Goal: Information Seeking & Learning: Learn about a topic

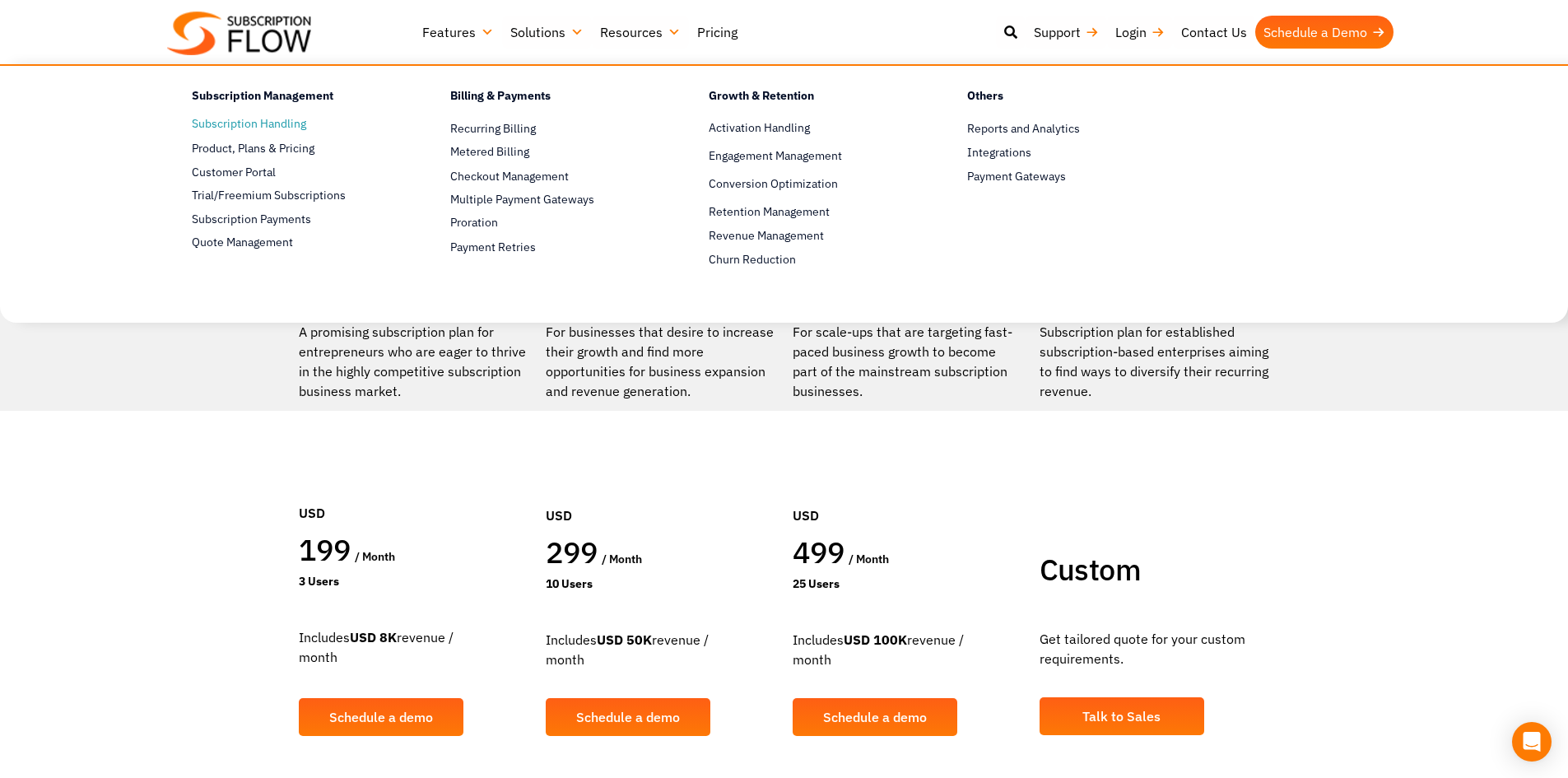
click at [270, 121] on link "Subscription Handling" at bounding box center [292, 124] width 201 height 19
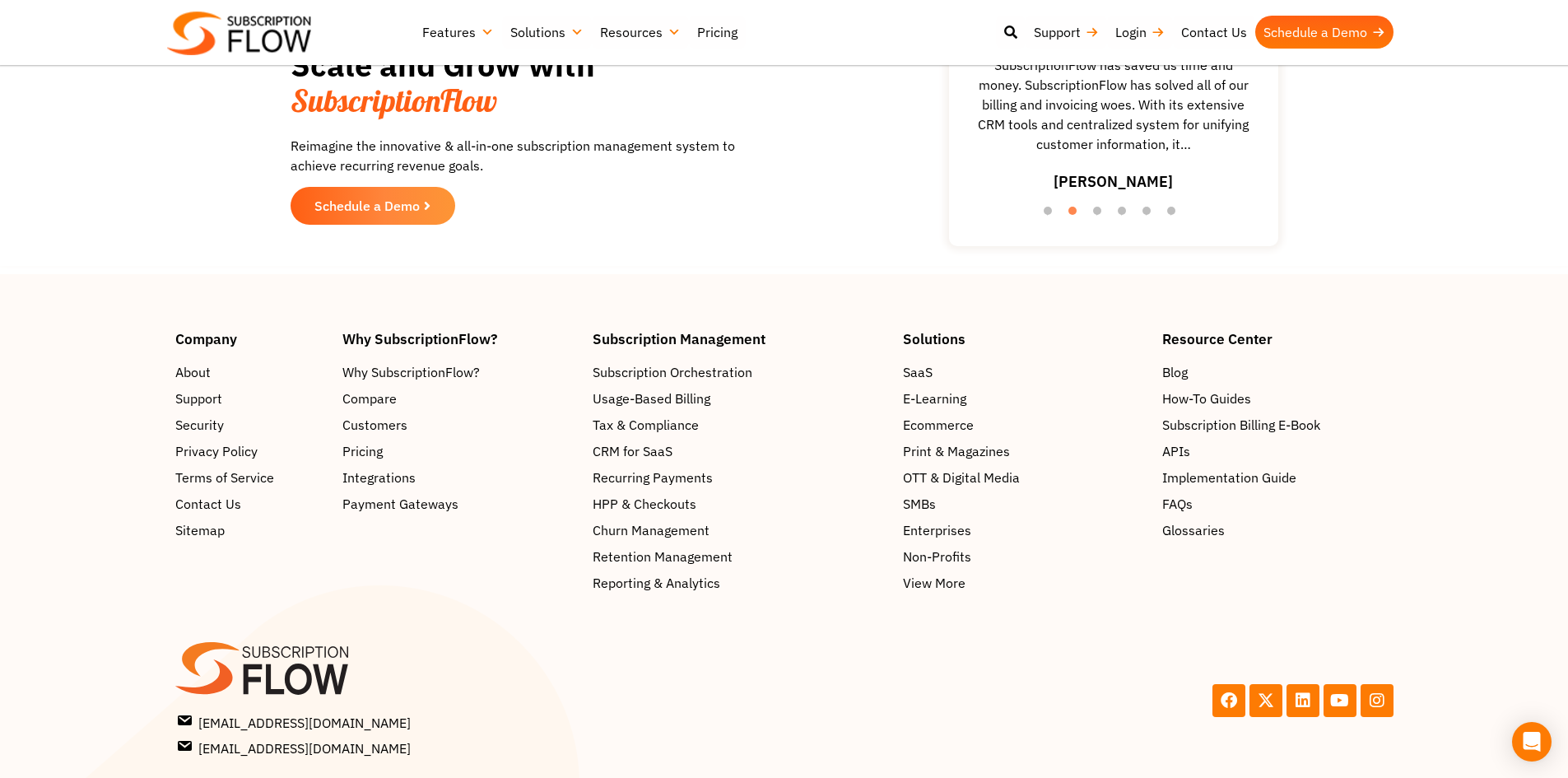
scroll to position [4276, 0]
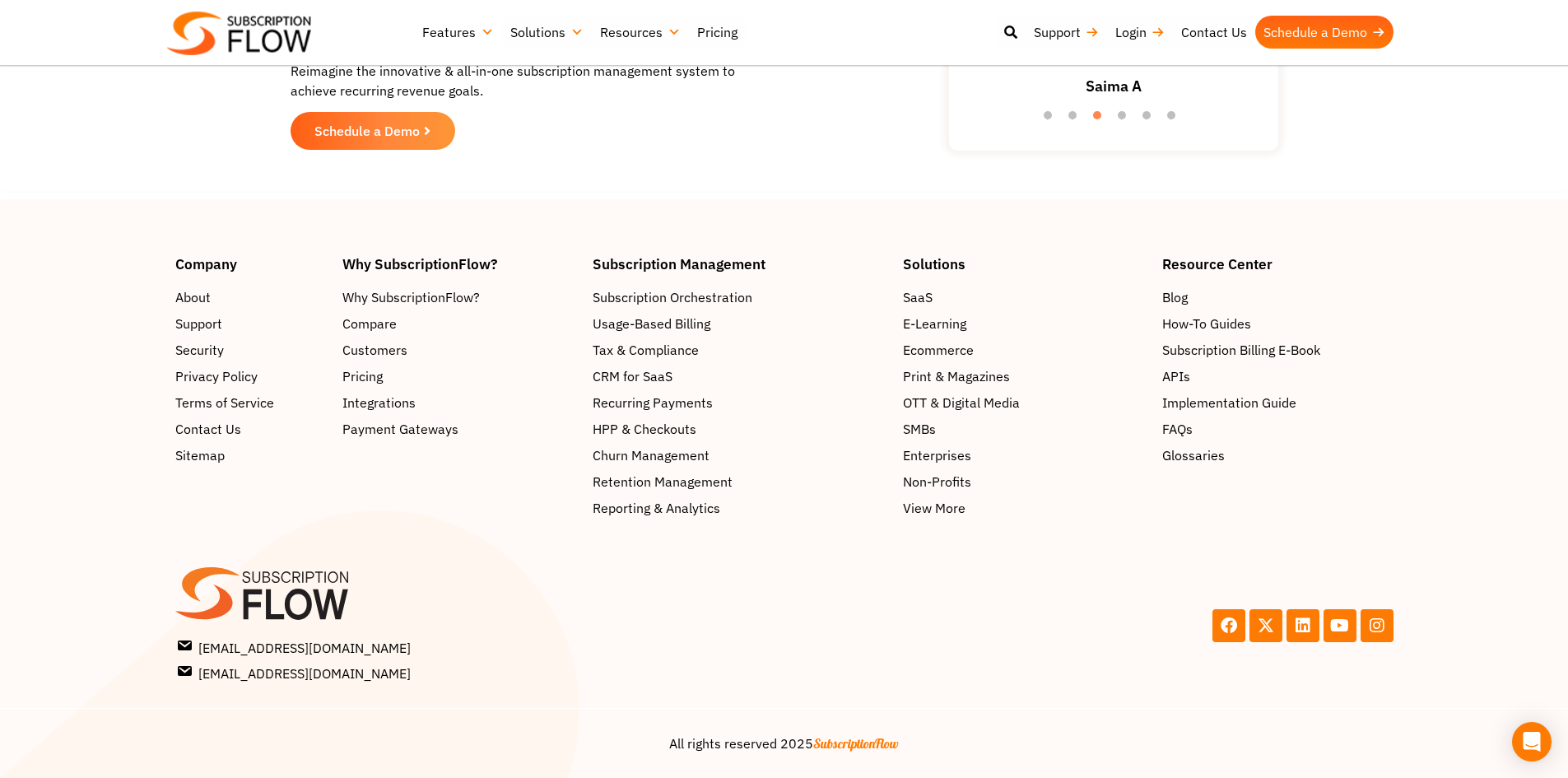
click at [131, 9] on header "Support Login Best Subscription Management and Billing Software 2023 Features S…" at bounding box center [784, 32] width 1568 height 65
click at [1267, 621] on icon at bounding box center [1265, 625] width 16 height 16
click at [1308, 626] on icon at bounding box center [1303, 625] width 16 height 16
click at [362, 402] on span "Integrations" at bounding box center [382, 403] width 73 height 19
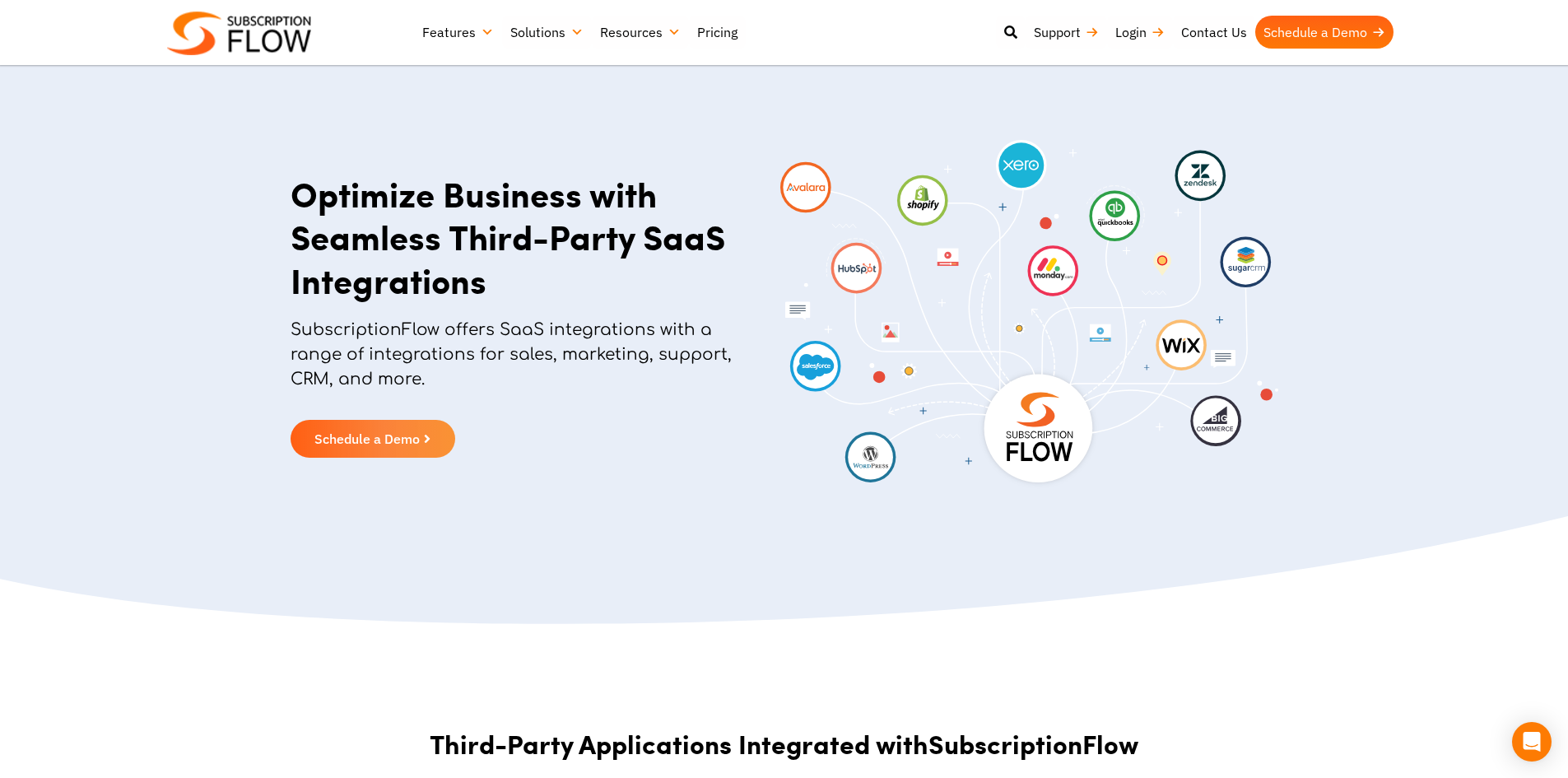
scroll to position [681, 0]
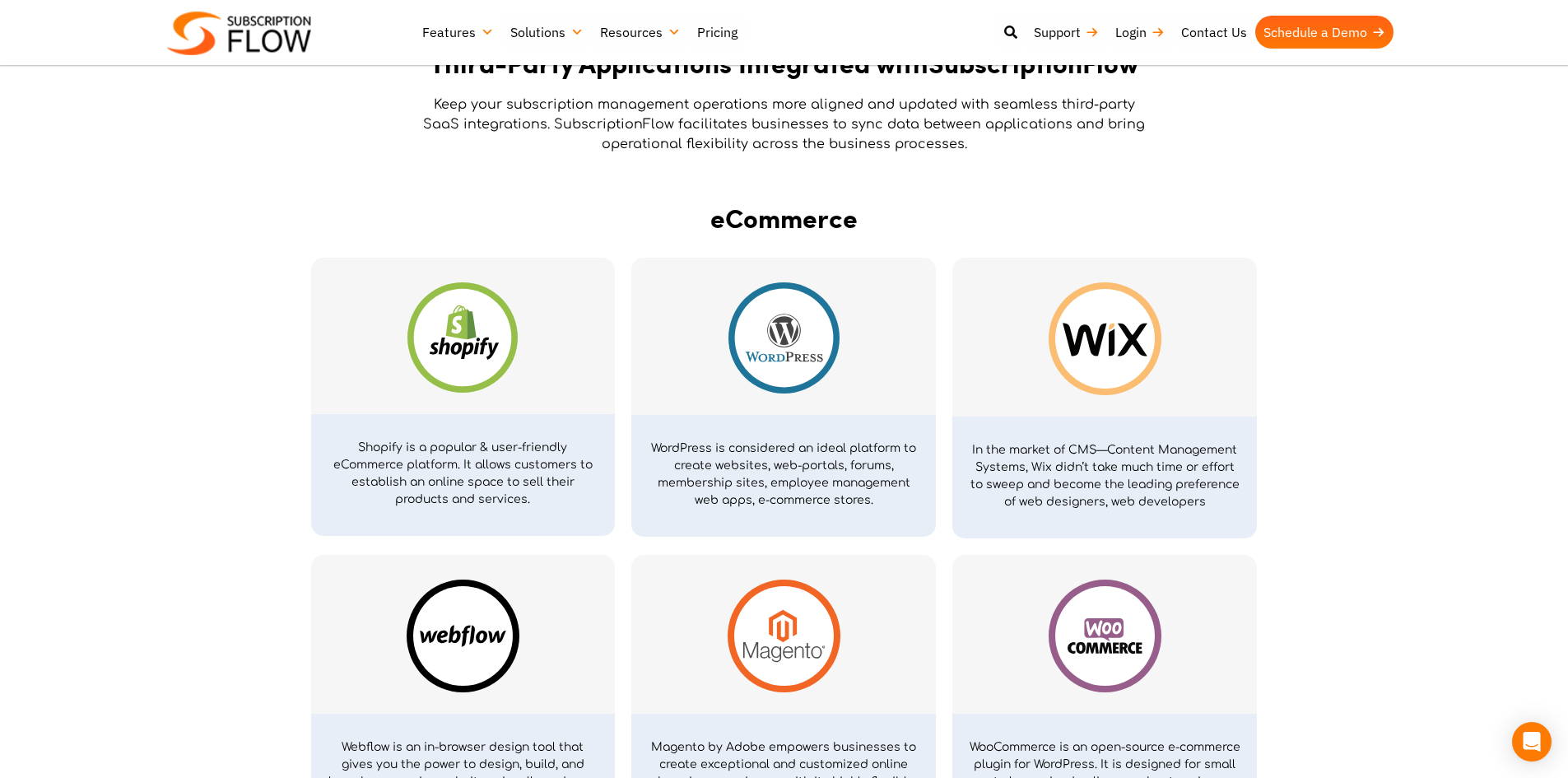
click at [456, 370] on img at bounding box center [463, 337] width 110 height 110
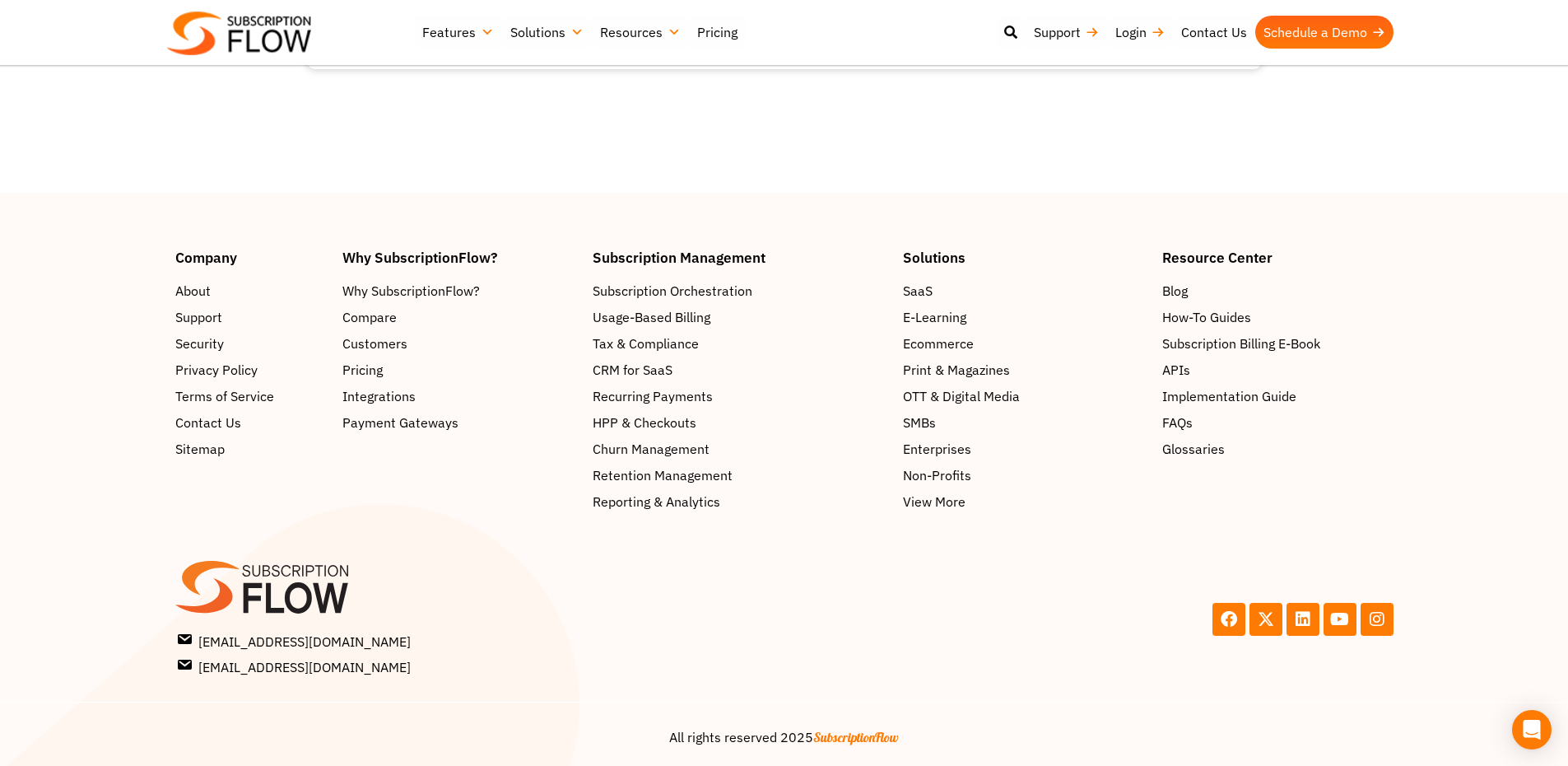
scroll to position [2443, 0]
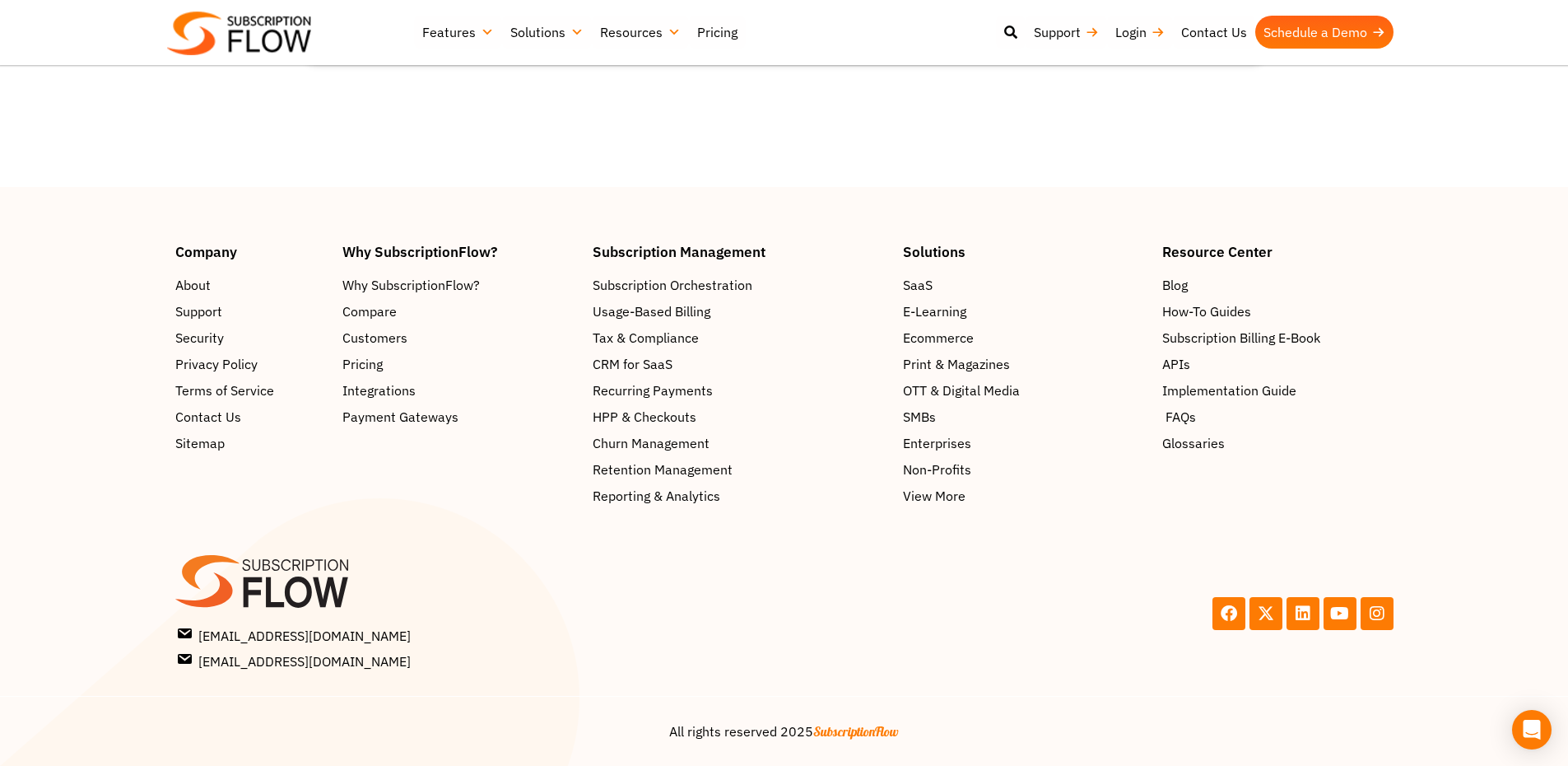
click at [1186, 424] on span "FAQs" at bounding box center [1181, 417] width 31 height 19
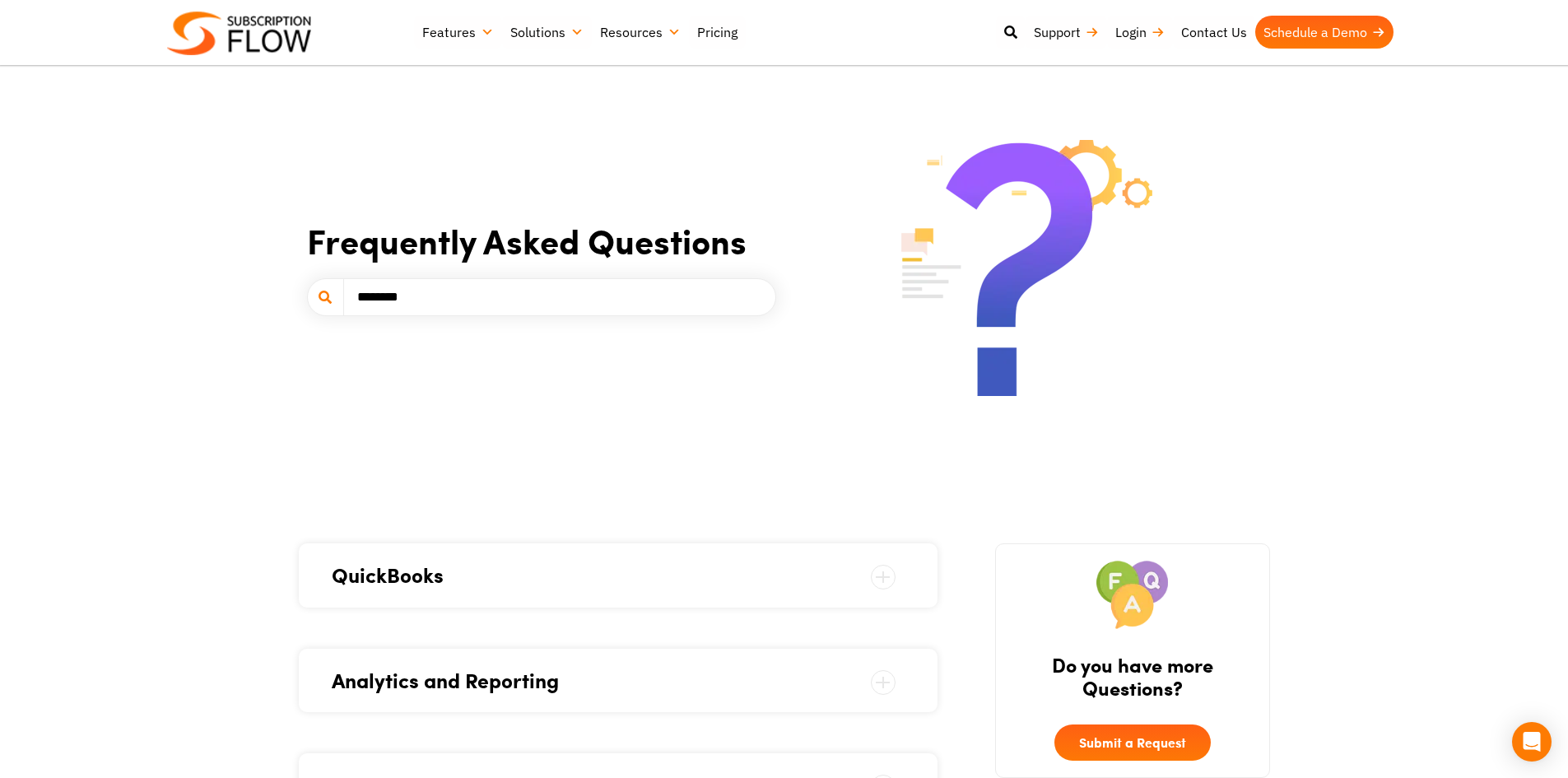
type input "*******"
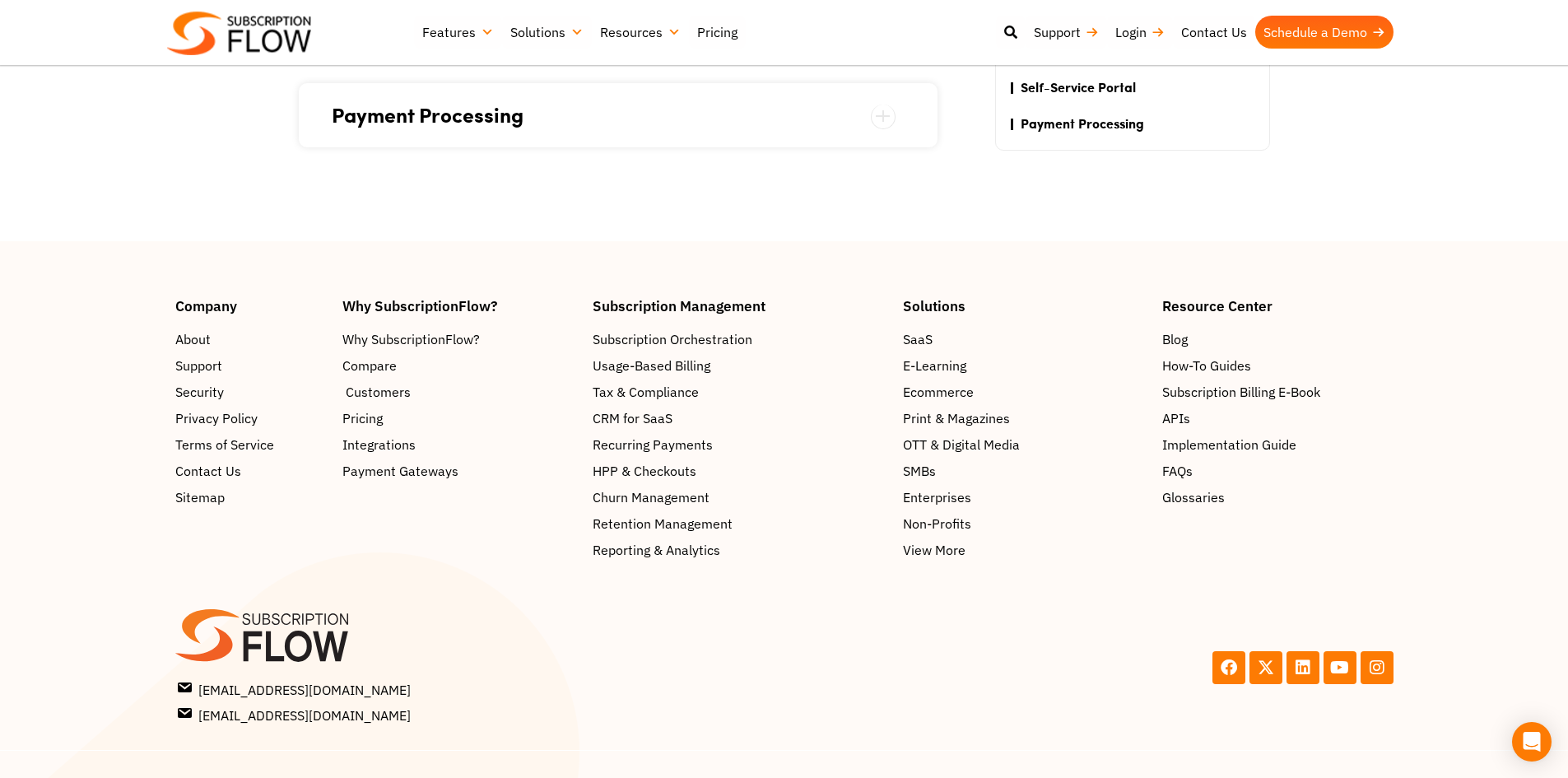
scroll to position [452, 0]
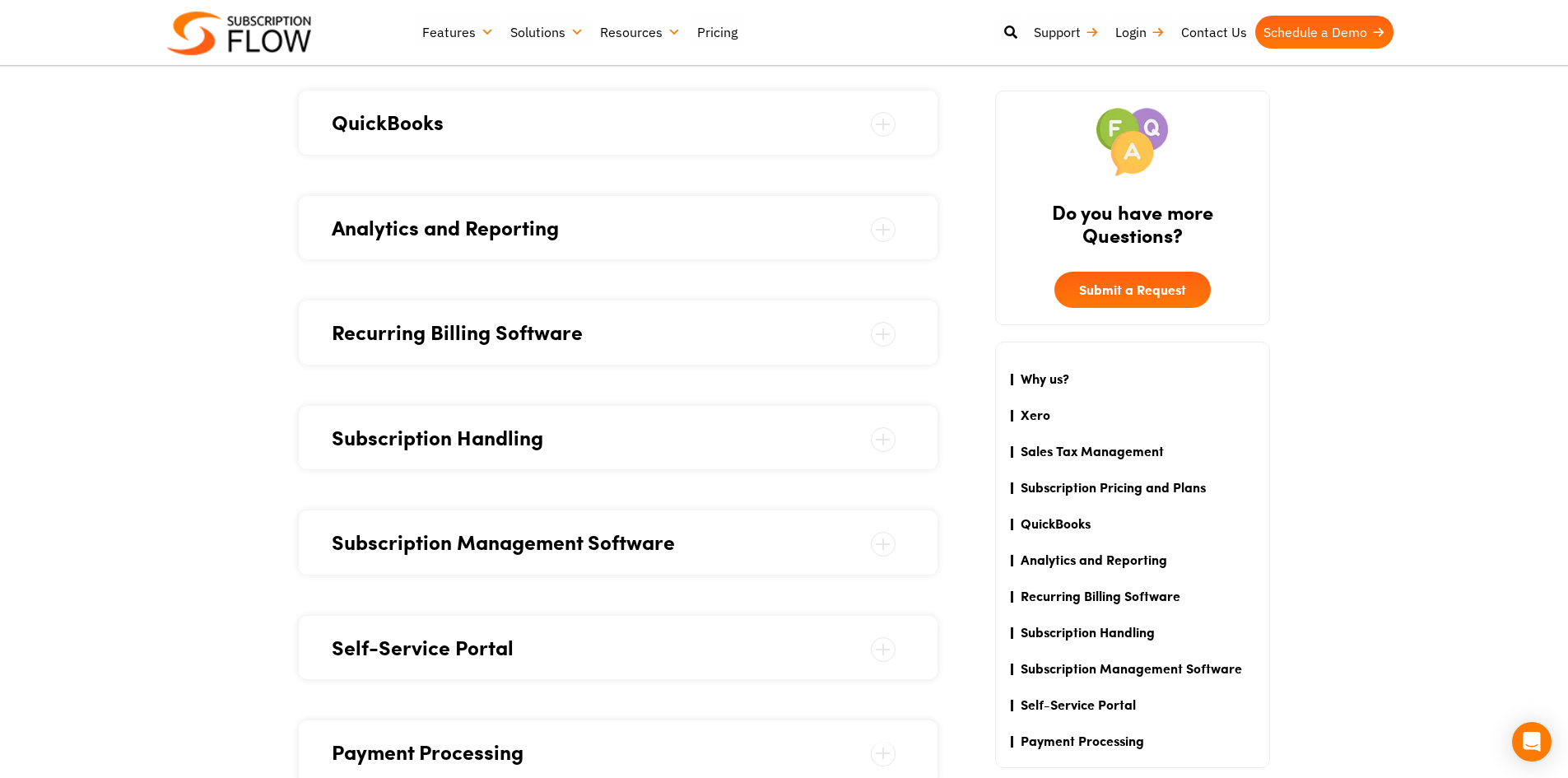
click at [391, 438] on span "Subscription Handling" at bounding box center [618, 438] width 573 height 31
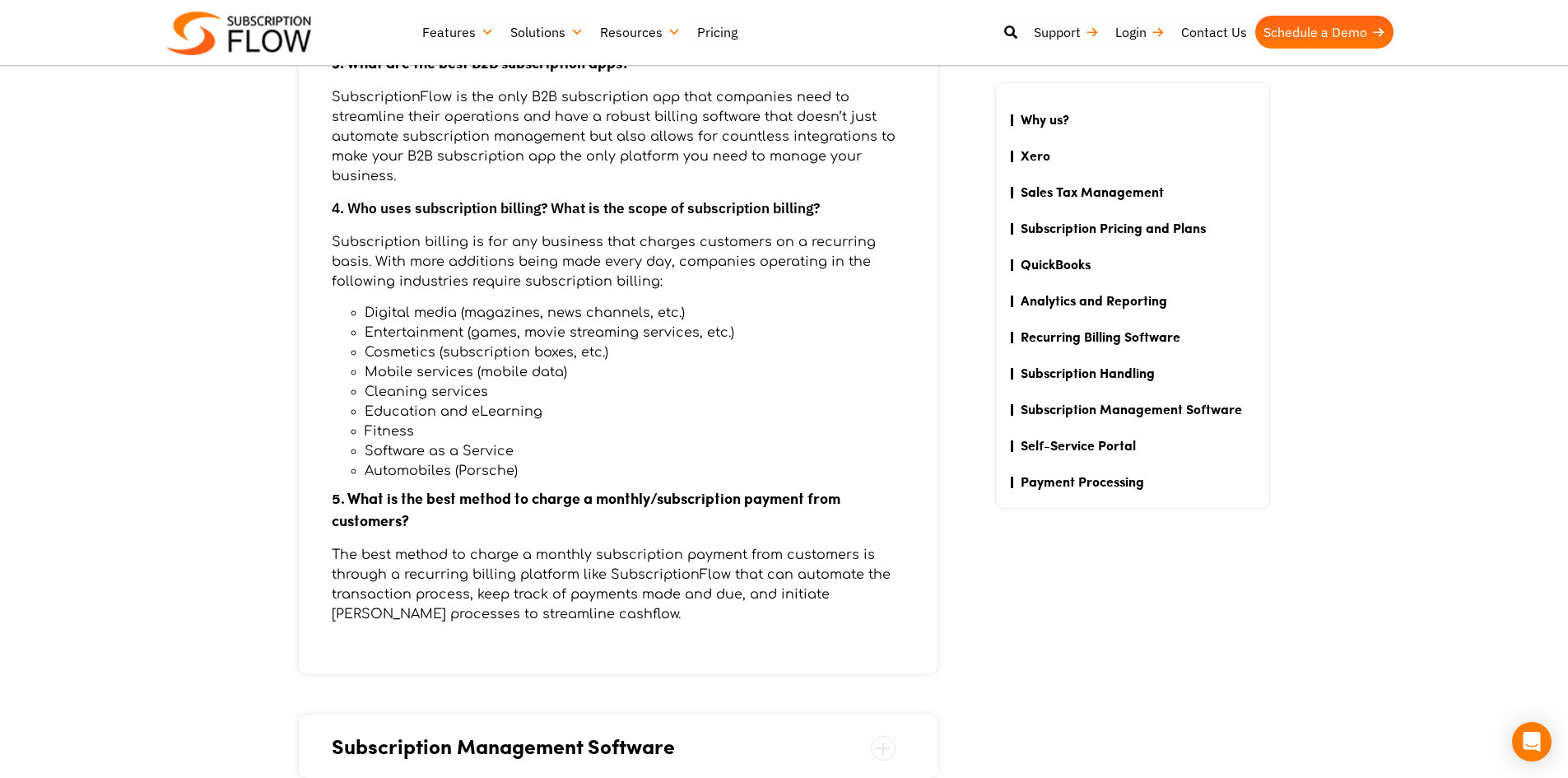
scroll to position [1813, 0]
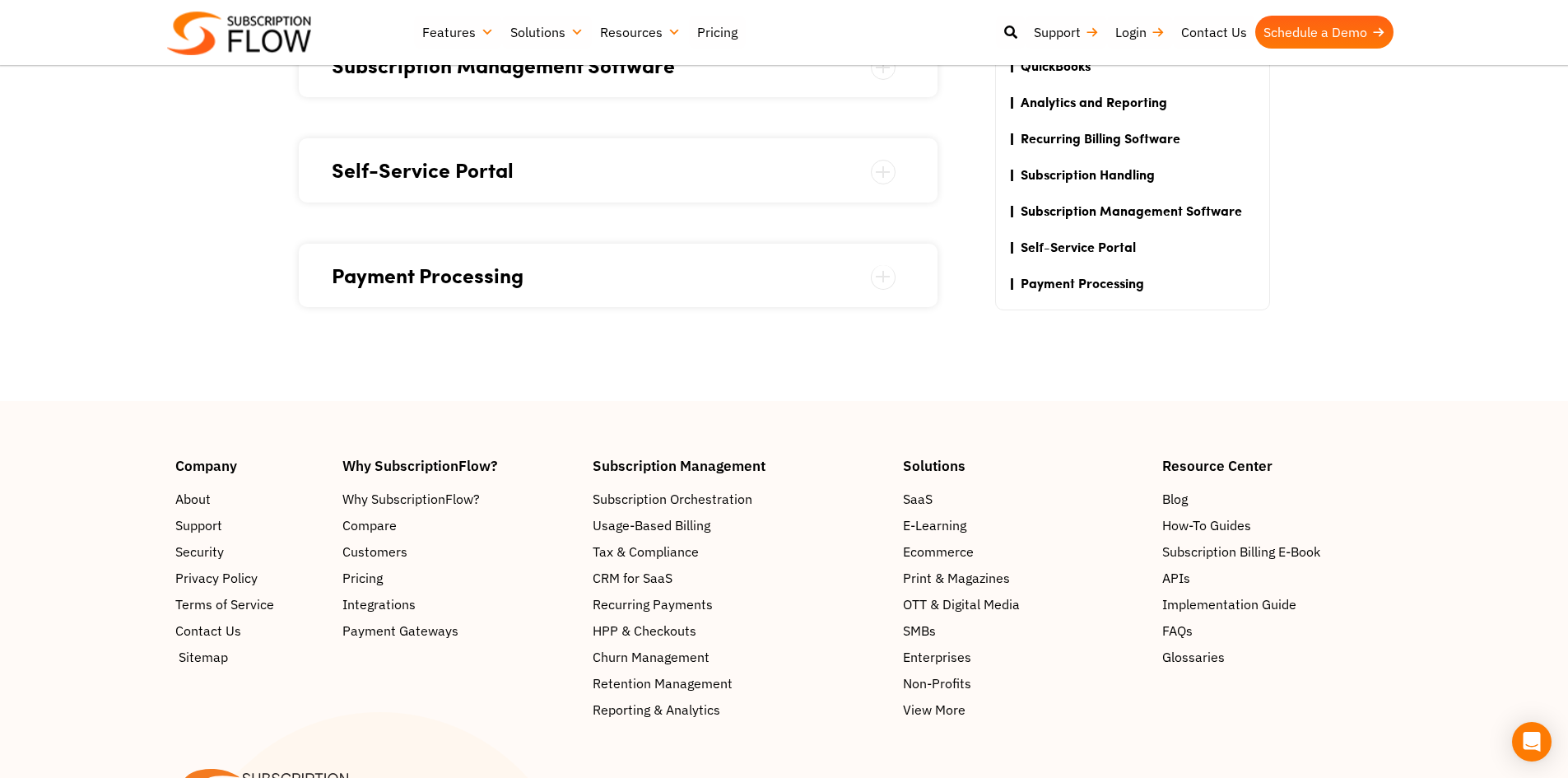
click at [193, 658] on span "Sitemap" at bounding box center [203, 657] width 49 height 19
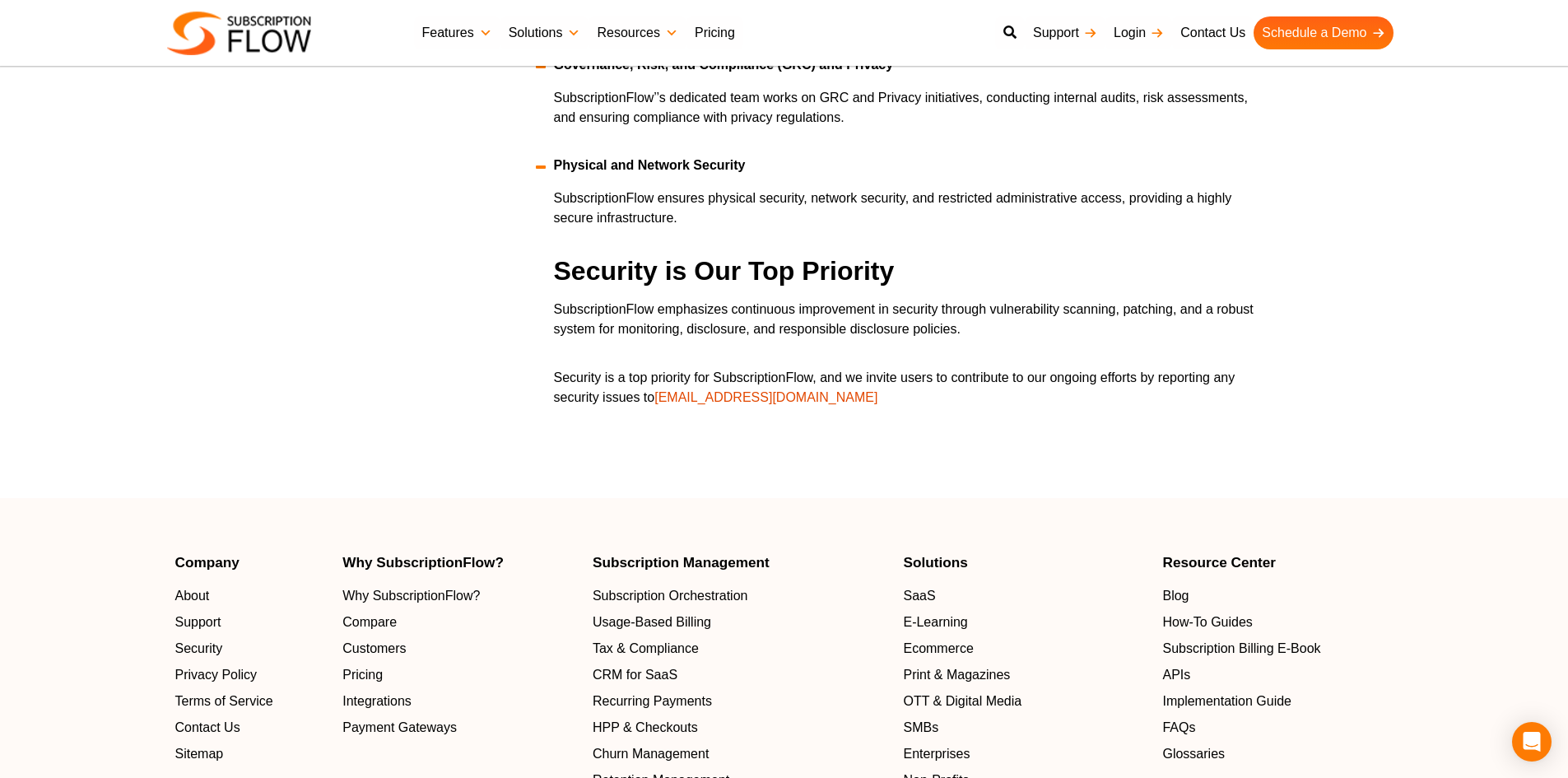
scroll to position [2882, 0]
